Goal: Find contact information: Find contact information

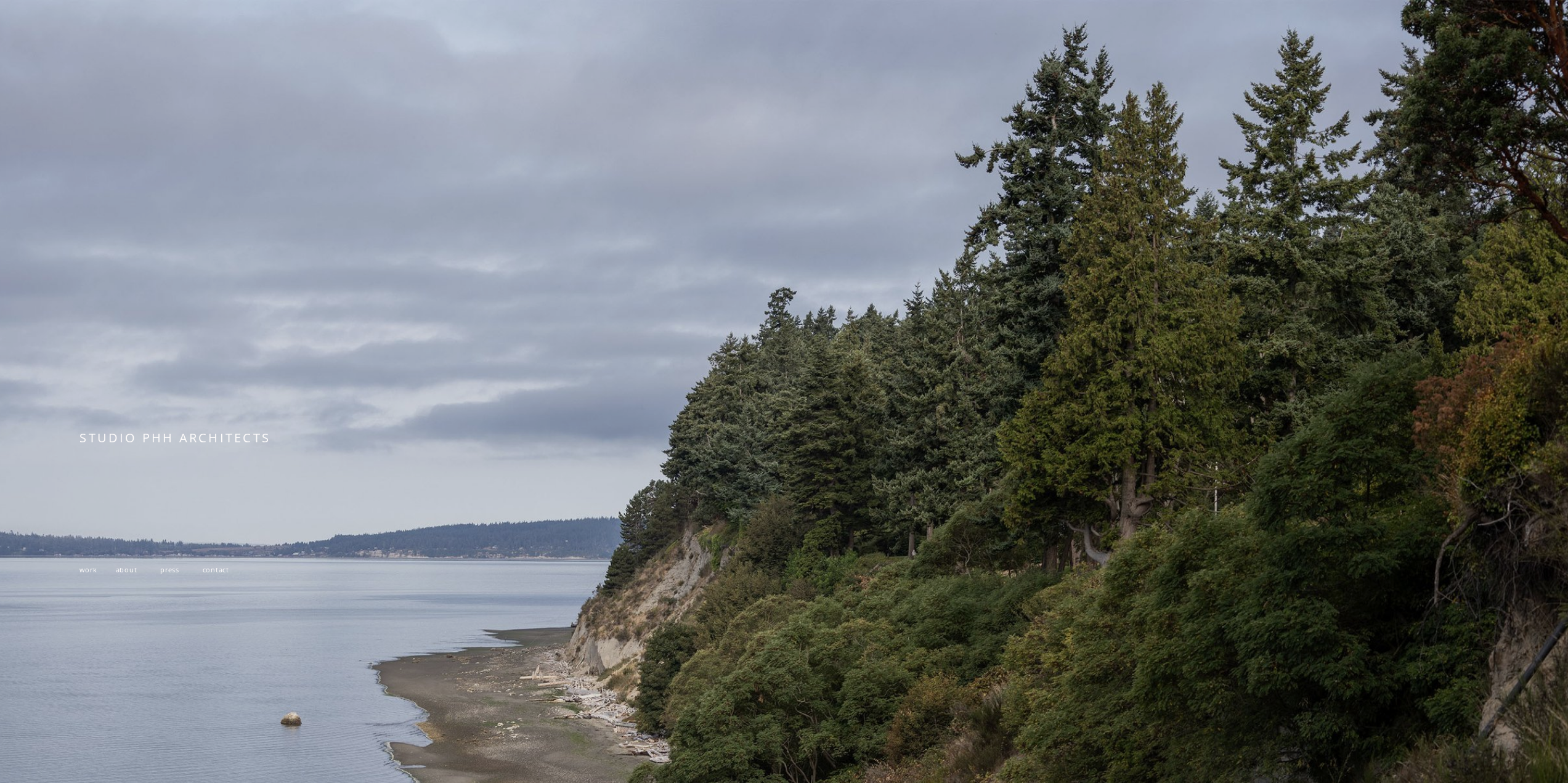
click at [211, 438] on span "STUDIO PHH ARCHITECTS" at bounding box center [175, 438] width 191 height 16
click at [867, 457] on div at bounding box center [784, 545] width 1568 height 1090
click at [91, 573] on span "work" at bounding box center [88, 570] width 17 height 9
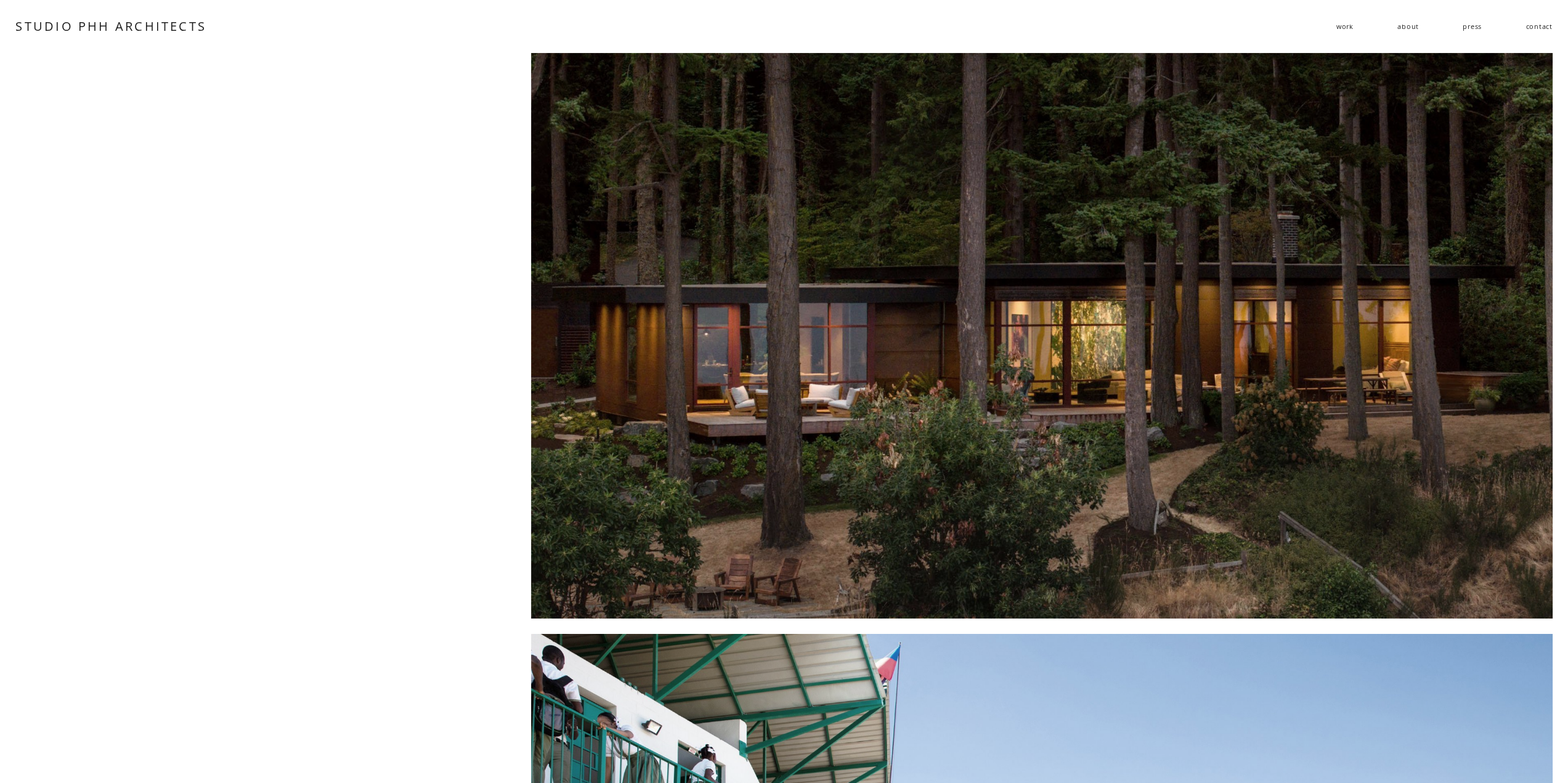
click at [1532, 24] on link "contact" at bounding box center [1539, 26] width 27 height 18
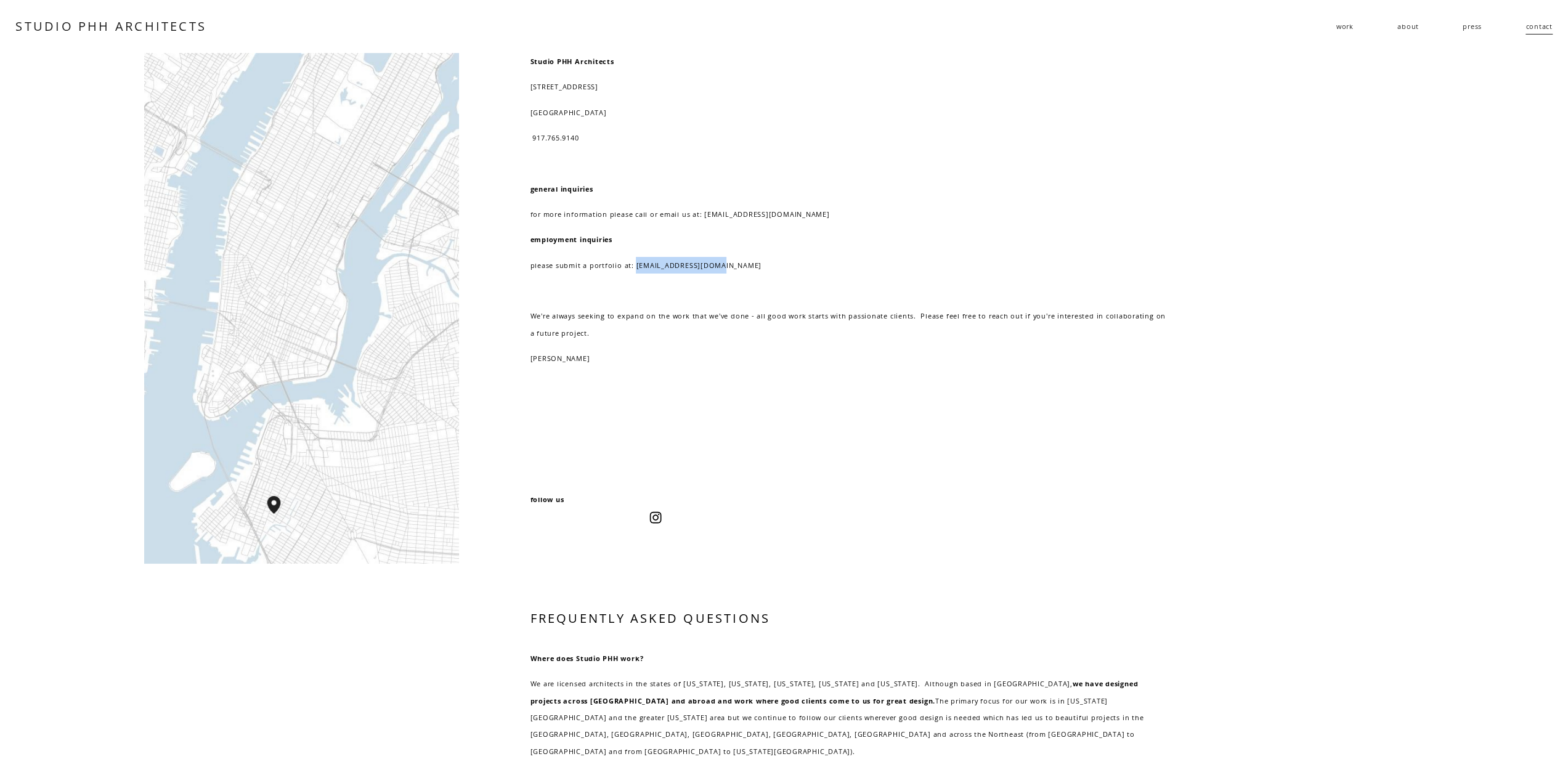
drag, startPoint x: 635, startPoint y: 267, endPoint x: 730, endPoint y: 266, distance: 95.0
click at [730, 266] on p "please submit a portfolio at: resume@studiophh.com" at bounding box center [848, 265] width 636 height 16
copy p "resume@studiophh.com"
click at [699, 372] on div "Studio PHH Architects 232 3rd street, suite D202 brooklyn, NY 11215 917.765.914…" at bounding box center [848, 249] width 636 height 391
click at [148, 21] on link "STUDIO PHH ARCHITECTS" at bounding box center [111, 26] width 191 height 16
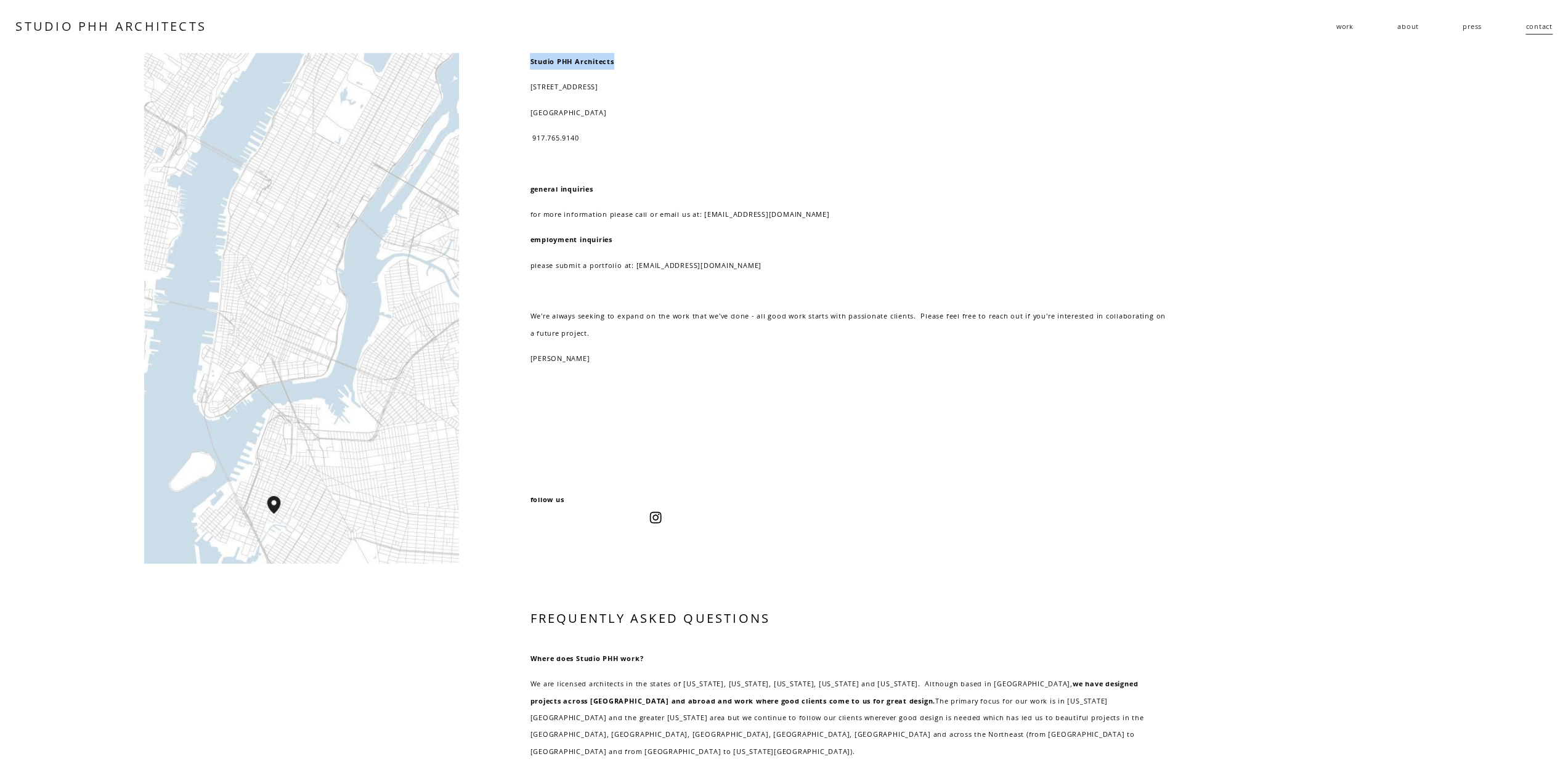
drag, startPoint x: 621, startPoint y: 58, endPoint x: 506, endPoint y: 61, distance: 115.0
click at [506, 61] on div "Studio PHH Architects 232 3rd street, suite D202 brooklyn, NY 11215 917.765.914…" at bounding box center [784, 607] width 1568 height 1108
drag, startPoint x: 655, startPoint y: 132, endPoint x: 484, endPoint y: 71, distance: 181.6
click at [654, 131] on p "917.765.9140" at bounding box center [848, 137] width 636 height 16
click at [142, 29] on link "STUDIO PHH ARCHITECTS" at bounding box center [111, 26] width 191 height 16
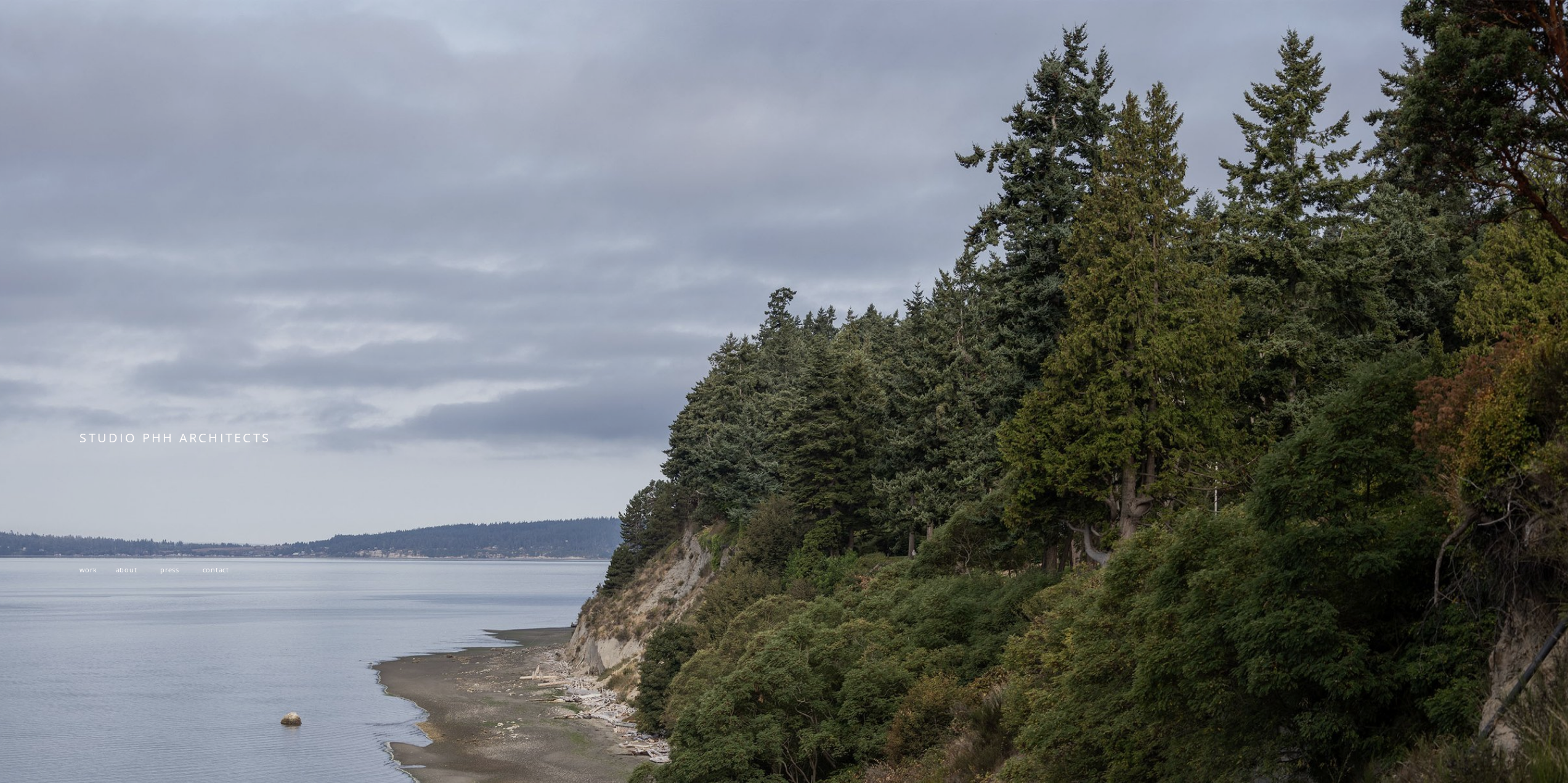
click at [208, 571] on span "contact" at bounding box center [216, 570] width 27 height 9
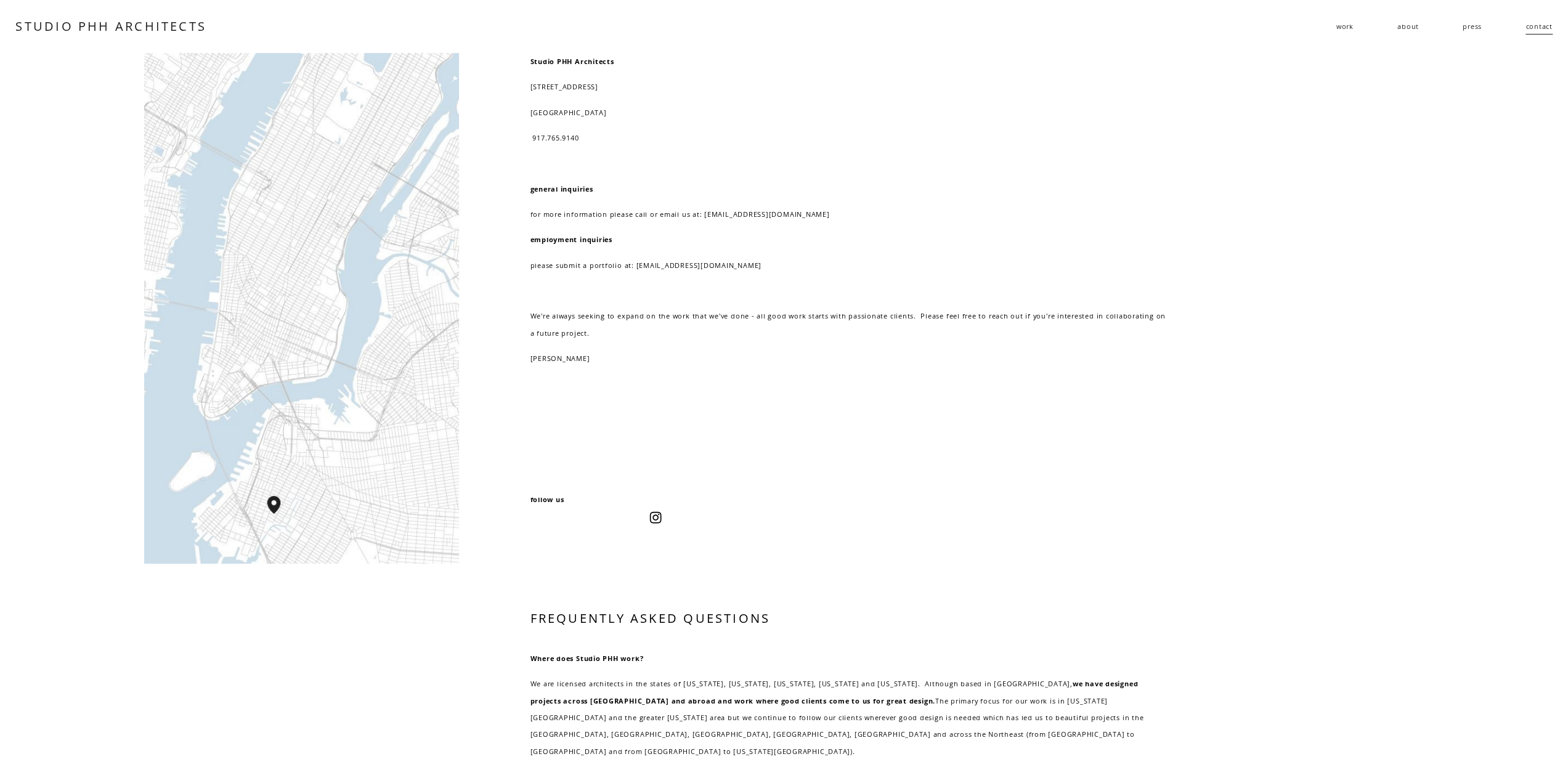
click at [652, 518] on use "Instagram" at bounding box center [655, 517] width 25 height 25
